Goal: Information Seeking & Learning: Learn about a topic

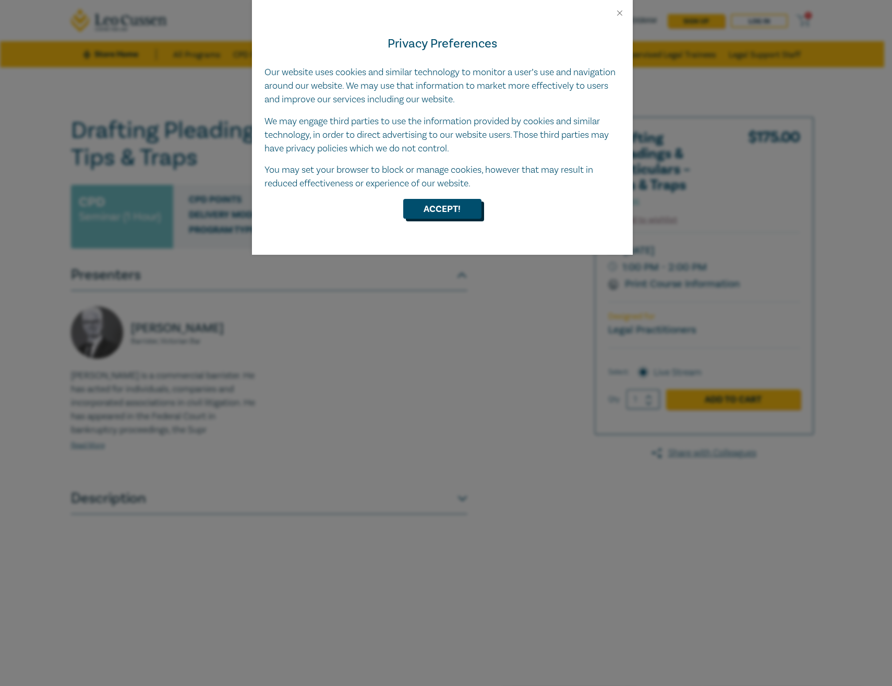
click at [421, 205] on button "Accept!" at bounding box center [442, 209] width 78 height 20
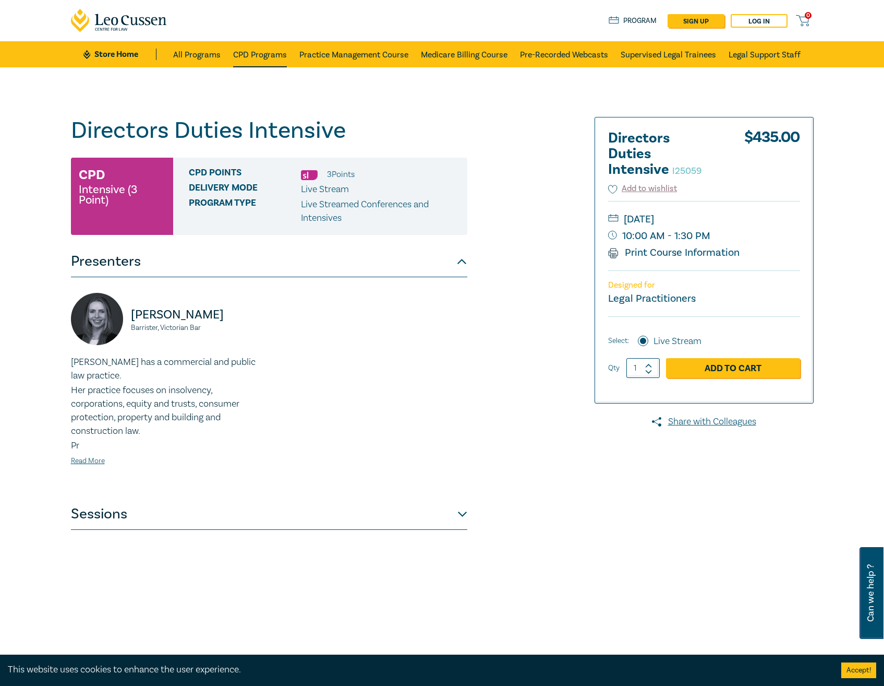
click at [254, 51] on link "CPD Programs" at bounding box center [260, 54] width 54 height 26
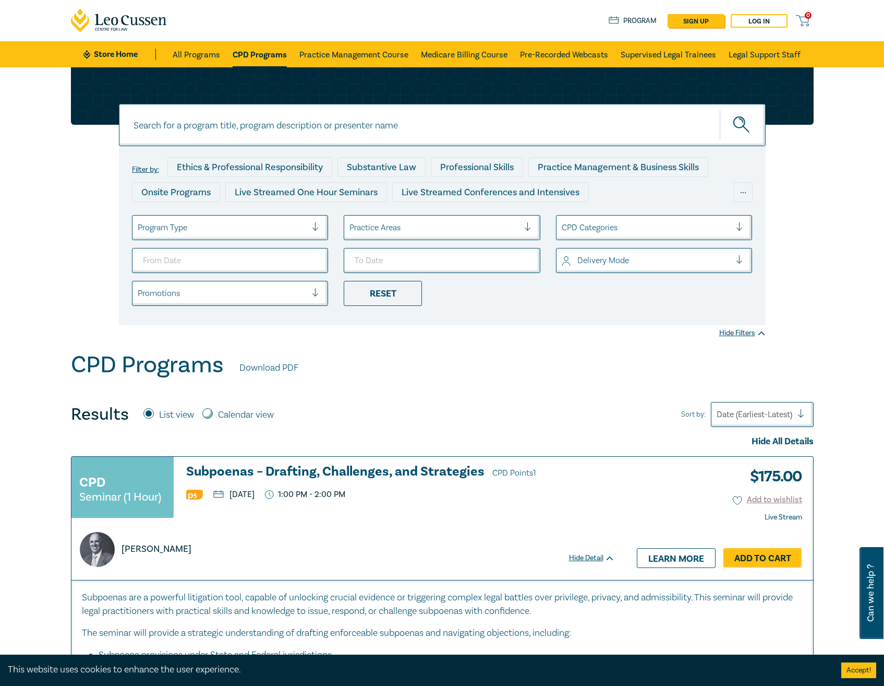
click at [403, 225] on div at bounding box center [435, 228] width 170 height 14
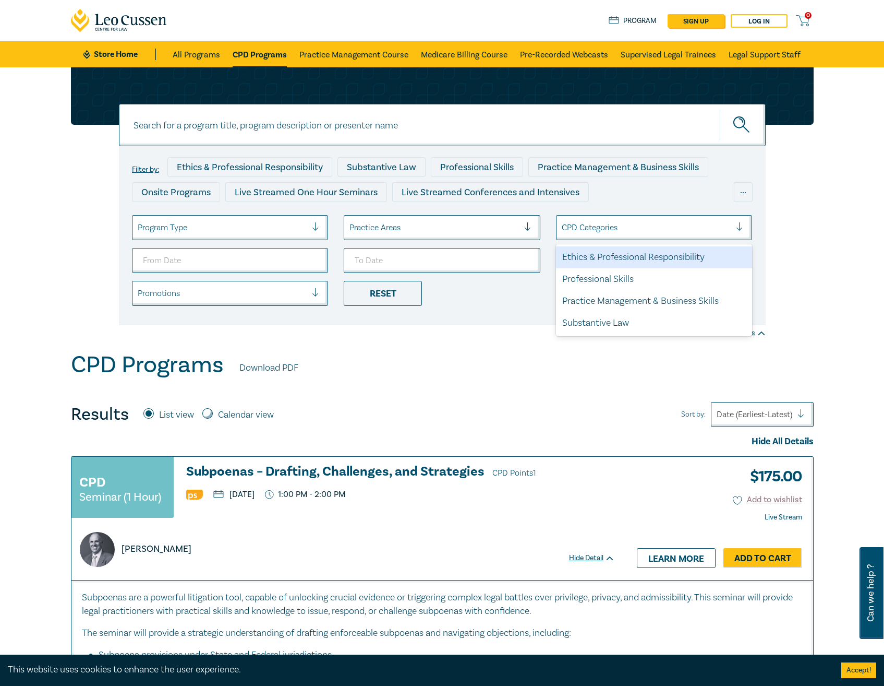
click at [614, 230] on div at bounding box center [647, 228] width 170 height 14
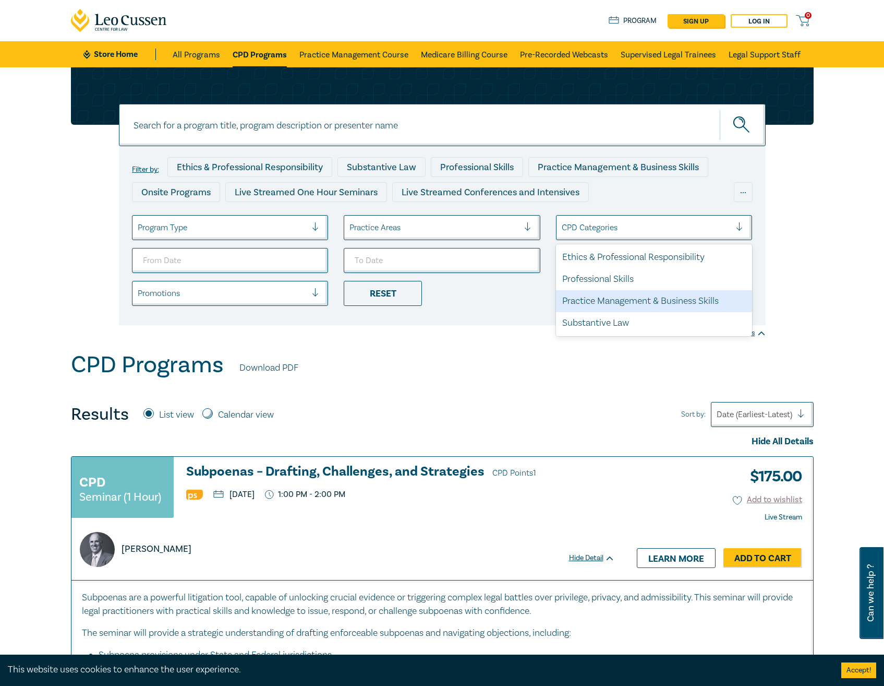
click at [611, 306] on div "Practice Management & Business Skills" at bounding box center [654, 301] width 197 height 22
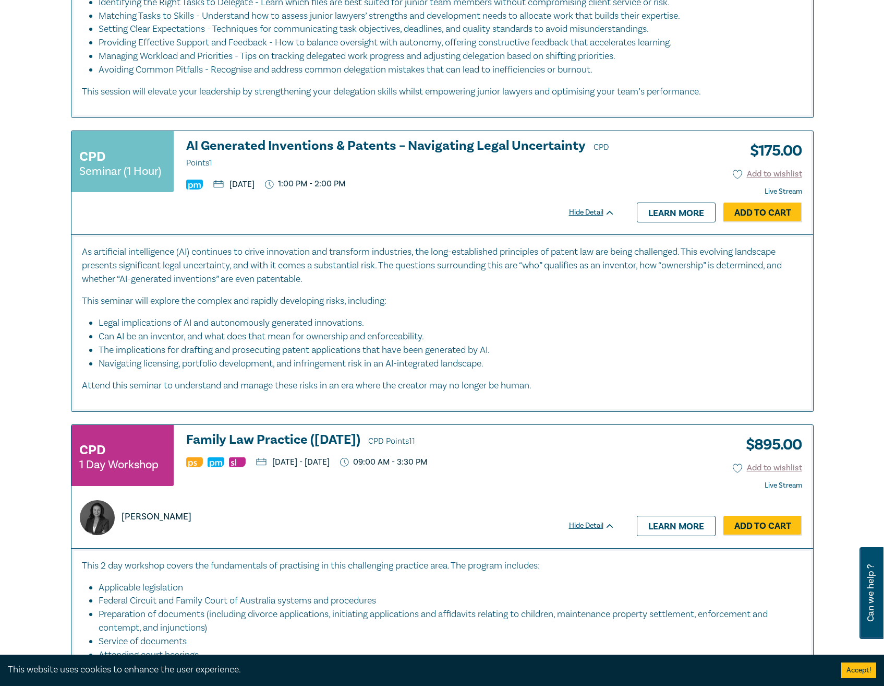
scroll to position [4591, 0]
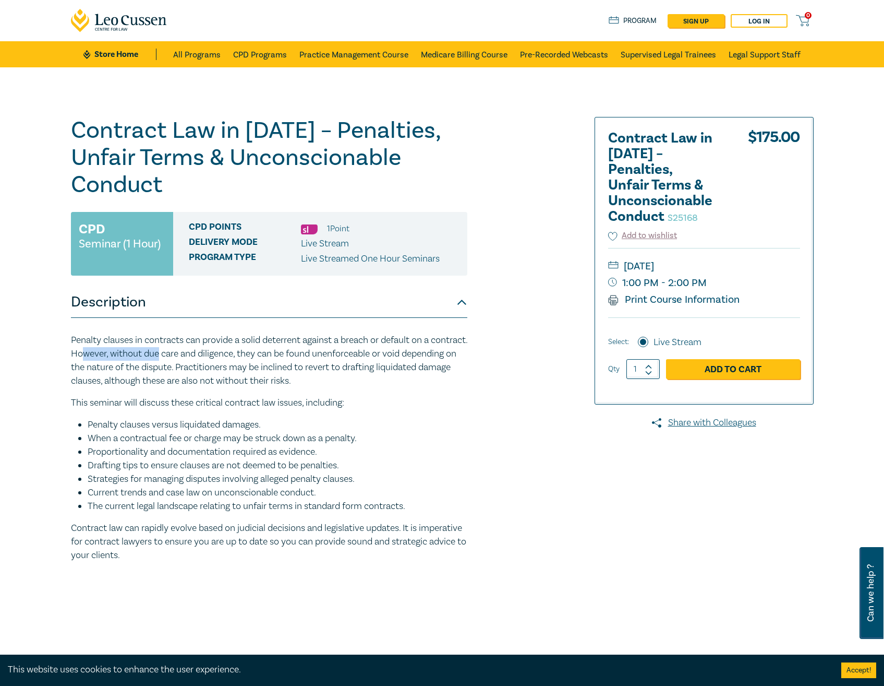
drag, startPoint x: 121, startPoint y: 347, endPoint x: 198, endPoint y: 357, distance: 77.8
click at [198, 357] on p "Penalty clauses in contracts can provide a solid deterrent against a breach or …" at bounding box center [269, 360] width 397 height 54
drag, startPoint x: 198, startPoint y: 357, endPoint x: 178, endPoint y: 369, distance: 23.2
click at [178, 369] on p "Penalty clauses in contracts can provide a solid deterrent against a breach or …" at bounding box center [269, 360] width 397 height 54
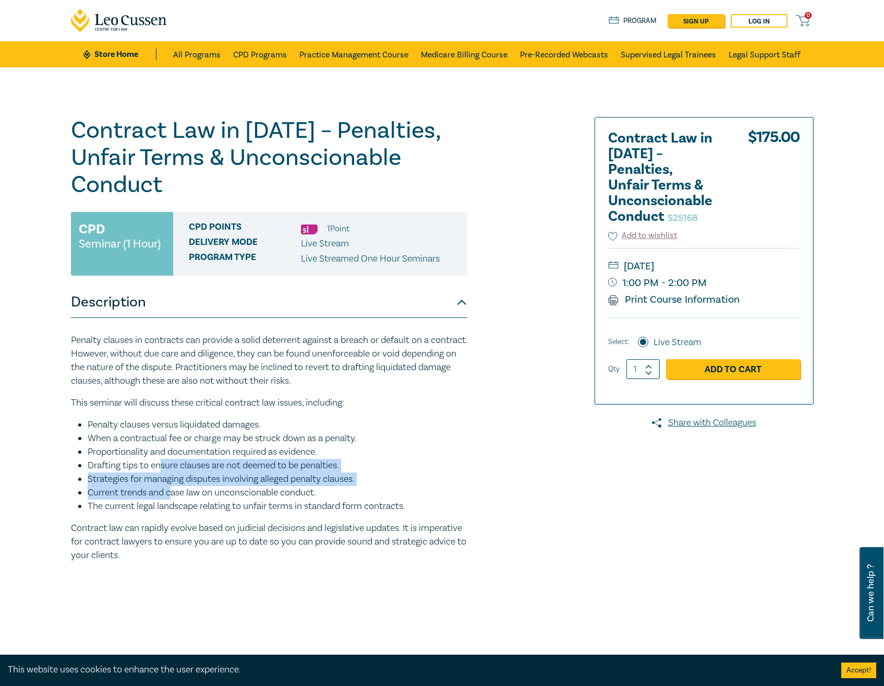
drag, startPoint x: 164, startPoint y: 470, endPoint x: 173, endPoint y: 493, distance: 24.8
click at [173, 493] on ul "Penalty clauses versus liquidated damages. When a contractual fee or charge may…" at bounding box center [269, 465] width 397 height 95
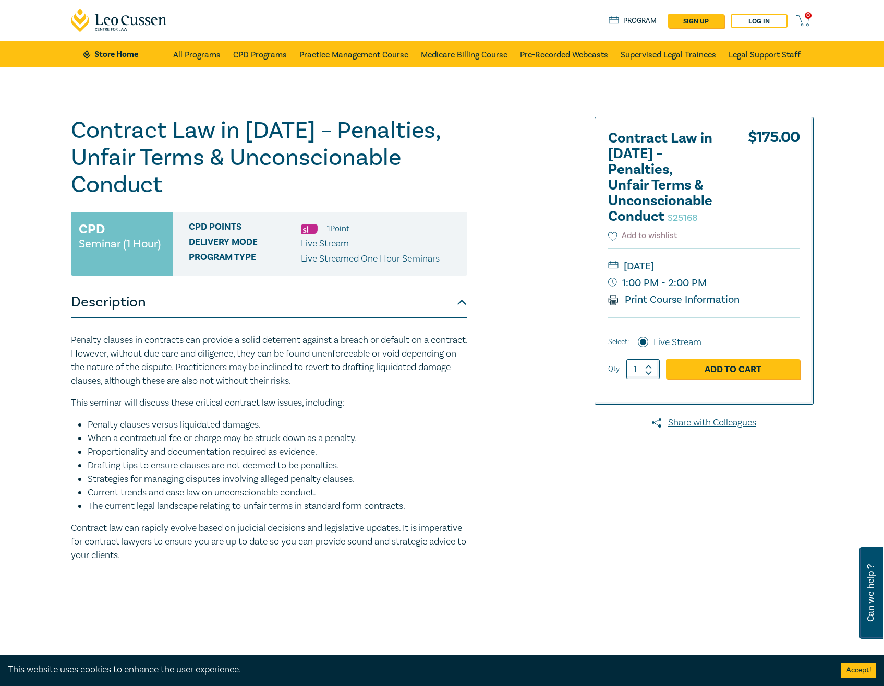
drag, startPoint x: 173, startPoint y: 493, endPoint x: 129, endPoint y: 501, distance: 45.2
click at [129, 501] on li "The current legal landscape relating to unfair terms in standard form contracts." at bounding box center [278, 506] width 380 height 14
drag, startPoint x: 102, startPoint y: 480, endPoint x: 347, endPoint y: 499, distance: 245.9
click at [347, 499] on ul "Penalty clauses versus liquidated damages. When a contractual fee or charge may…" at bounding box center [269, 465] width 397 height 95
drag, startPoint x: 347, startPoint y: 499, endPoint x: 310, endPoint y: 500, distance: 37.6
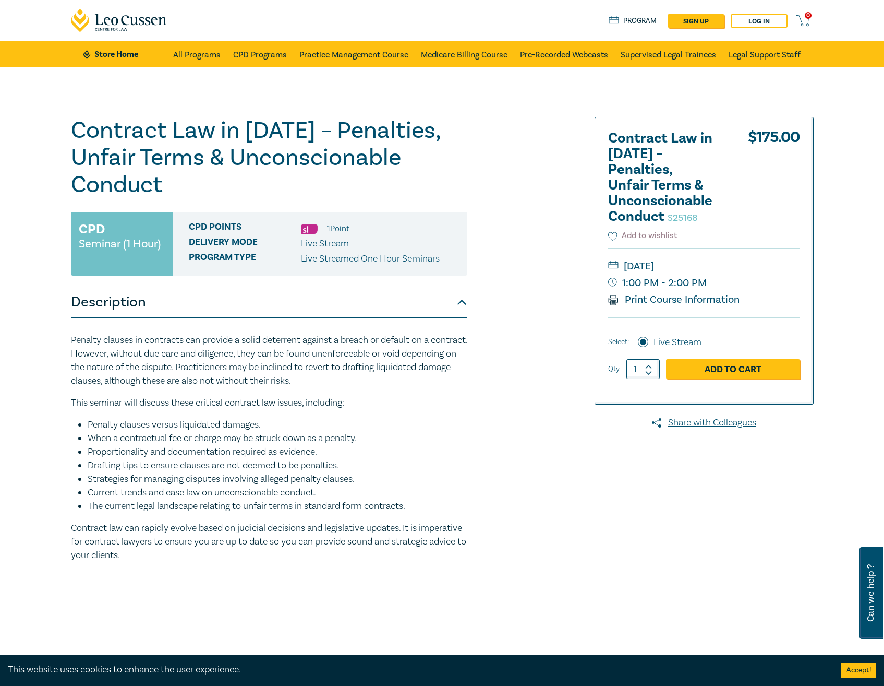
click at [310, 500] on li "The current legal landscape relating to unfair terms in standard form contracts." at bounding box center [278, 506] width 380 height 14
drag, startPoint x: 89, startPoint y: 505, endPoint x: 424, endPoint y: 510, distance: 335.5
click at [424, 510] on li "The current legal landscape relating to unfair terms in standard form contracts." at bounding box center [278, 506] width 380 height 14
drag, startPoint x: 424, startPoint y: 510, endPoint x: 209, endPoint y: 534, distance: 216.9
click at [212, 534] on p "Contract law can rapidly evolve based on judicial decisions and legislative upd…" at bounding box center [269, 541] width 397 height 41
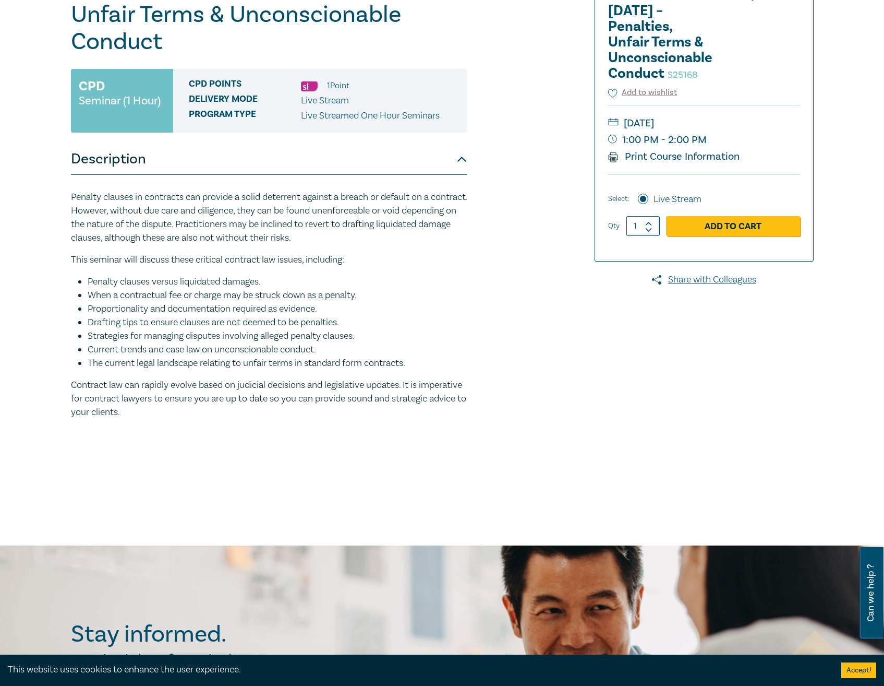
scroll to position [52, 0]
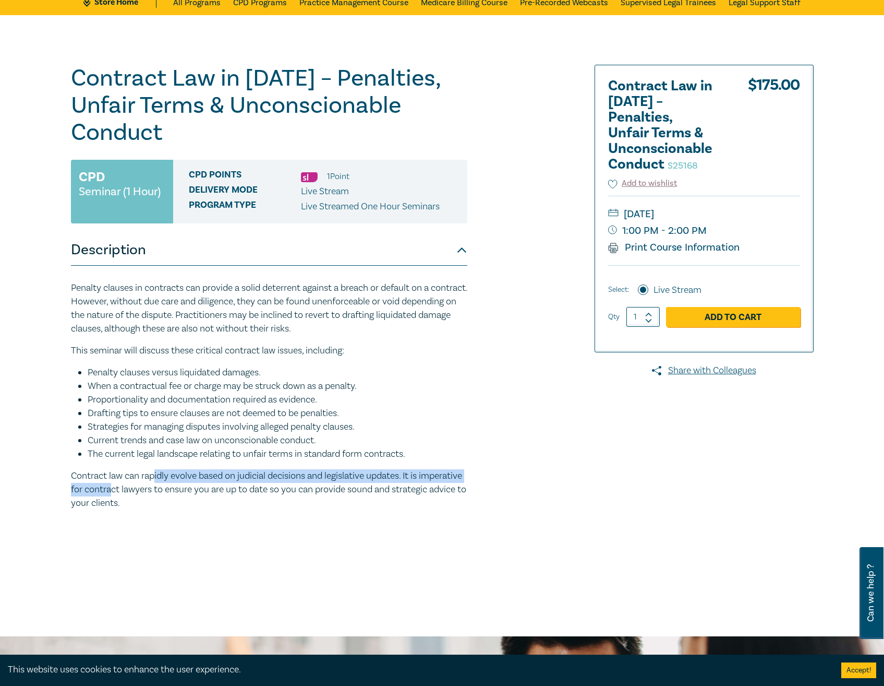
drag, startPoint x: 155, startPoint y: 476, endPoint x: 158, endPoint y: 488, distance: 11.8
click at [158, 488] on p "Contract law can rapidly evolve based on judicial decisions and legislative upd…" at bounding box center [269, 489] width 397 height 41
drag, startPoint x: 158, startPoint y: 488, endPoint x: 145, endPoint y: 489, distance: 13.1
click at [145, 489] on p "Contract law can rapidly evolve based on judicial decisions and legislative upd…" at bounding box center [269, 489] width 397 height 41
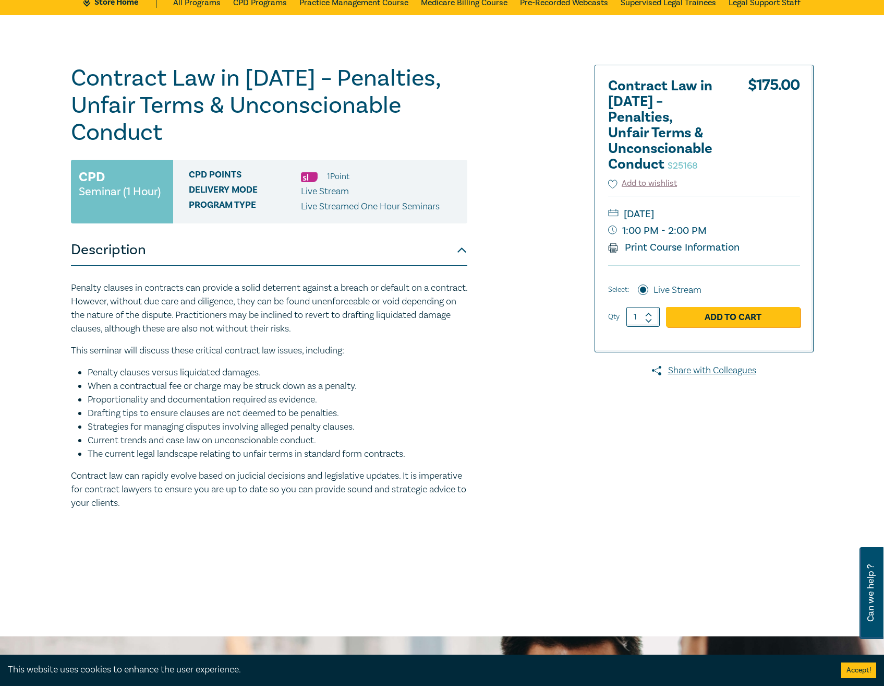
click at [145, 489] on p "Contract law can rapidly evolve based on judicial decisions and legislative upd…" at bounding box center [269, 489] width 397 height 41
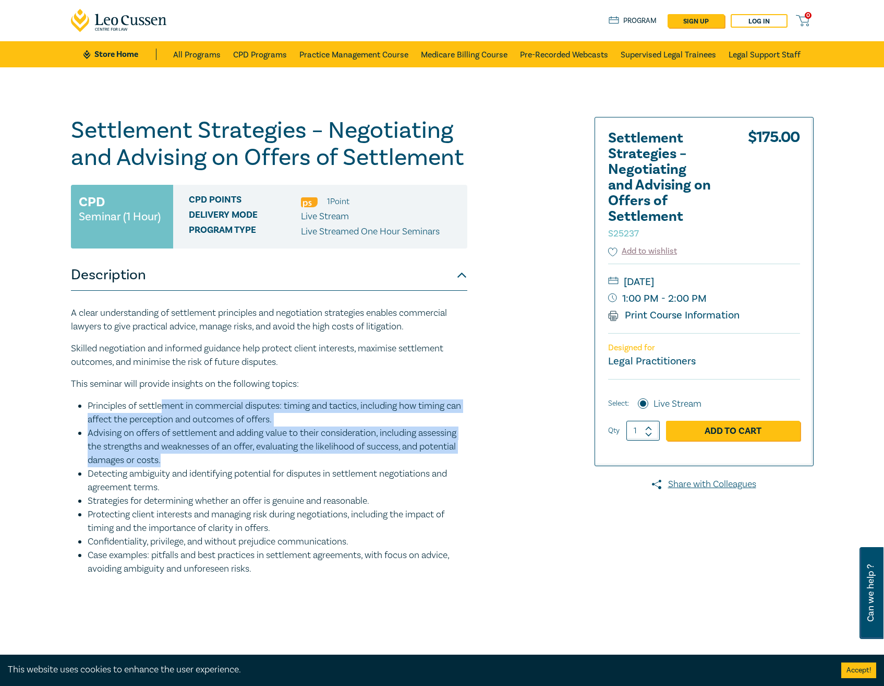
drag, startPoint x: 162, startPoint y: 404, endPoint x: 238, endPoint y: 455, distance: 91.5
click at [238, 455] on ul "Principles of settlement in commercial disputes: timing and tactics, including …" at bounding box center [269, 487] width 397 height 176
drag, startPoint x: 238, startPoint y: 455, endPoint x: 197, endPoint y: 459, distance: 41.4
click at [197, 459] on li "Advising on offers of settlement and adding value to their consideration, inclu…" at bounding box center [278, 446] width 380 height 41
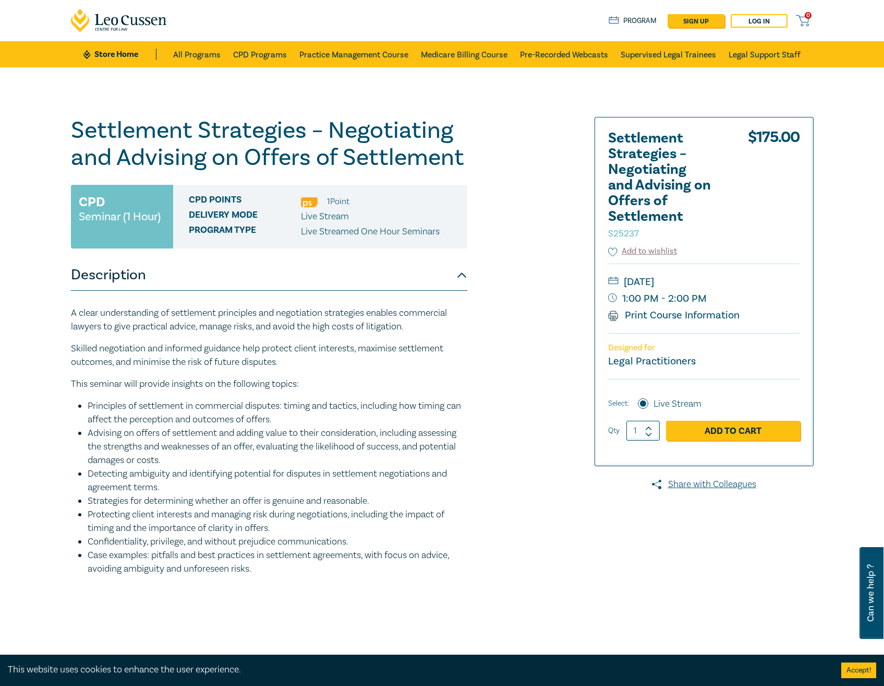
click at [158, 467] on li "Detecting ambiguity and identifying potential for disputes in settlement negoti…" at bounding box center [278, 480] width 380 height 27
click at [164, 489] on li "Detecting ambiguity and identifying potential for disputes in settlement negoti…" at bounding box center [278, 480] width 380 height 27
drag, startPoint x: 109, startPoint y: 506, endPoint x: 208, endPoint y: 515, distance: 99.6
click at [208, 515] on ul "Principles of settlement in commercial disputes: timing and tactics, including …" at bounding box center [269, 487] width 397 height 176
drag, startPoint x: 208, startPoint y: 515, endPoint x: 154, endPoint y: 527, distance: 54.6
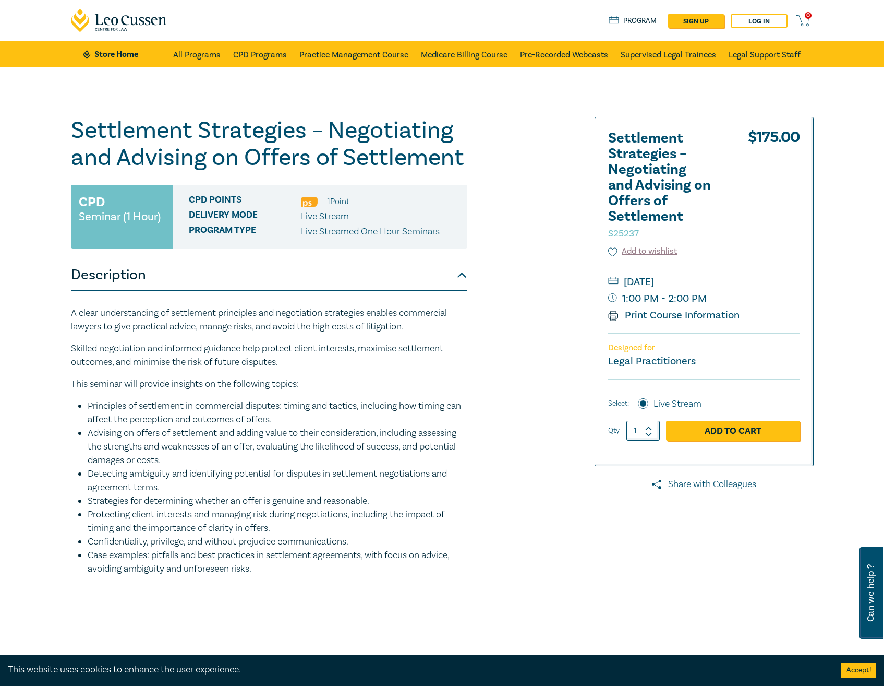
click at [154, 527] on li "Protecting client interests and managing risk during negotiations, including th…" at bounding box center [278, 521] width 380 height 27
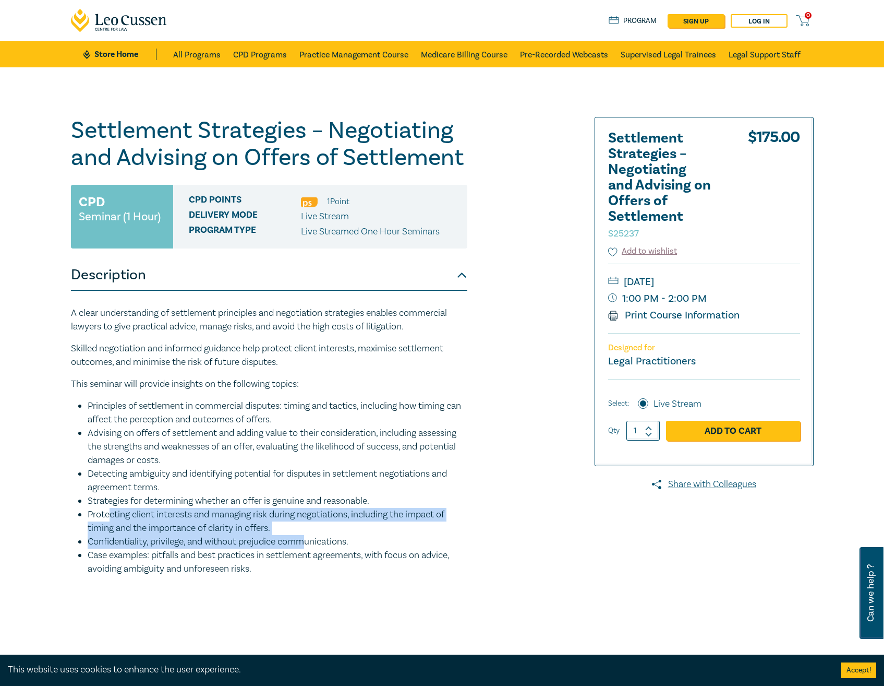
drag, startPoint x: 107, startPoint y: 515, endPoint x: 306, endPoint y: 535, distance: 199.3
click at [306, 535] on ul "Principles of settlement in commercial disputes: timing and tactics, including …" at bounding box center [269, 487] width 397 height 176
drag, startPoint x: 306, startPoint y: 535, endPoint x: 194, endPoint y: 547, distance: 112.8
click at [194, 547] on li "Confidentiality, privilege, and without prejudice communications." at bounding box center [278, 542] width 380 height 14
